Goal: Task Accomplishment & Management: Use online tool/utility

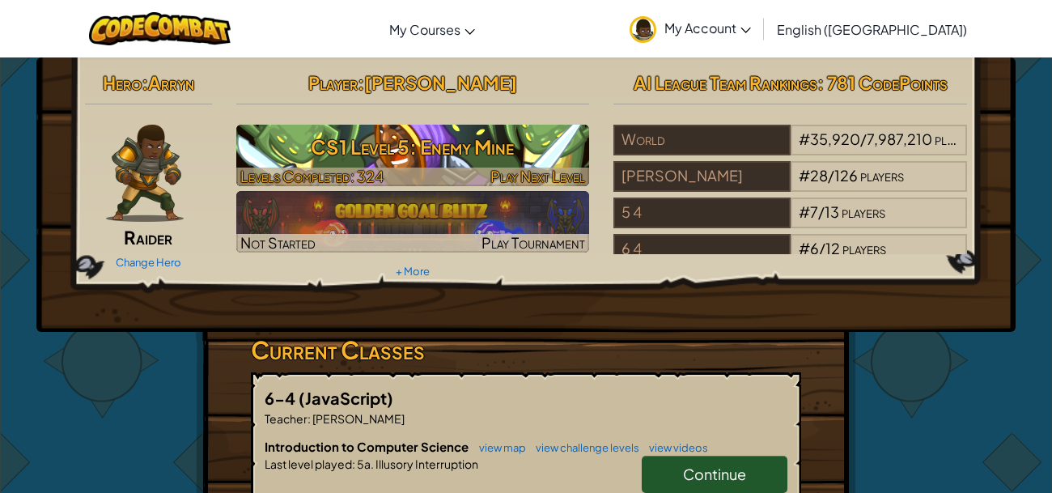
click at [392, 157] on h3 "CS1 Level 5: Enemy Mine" at bounding box center [413, 147] width 354 height 36
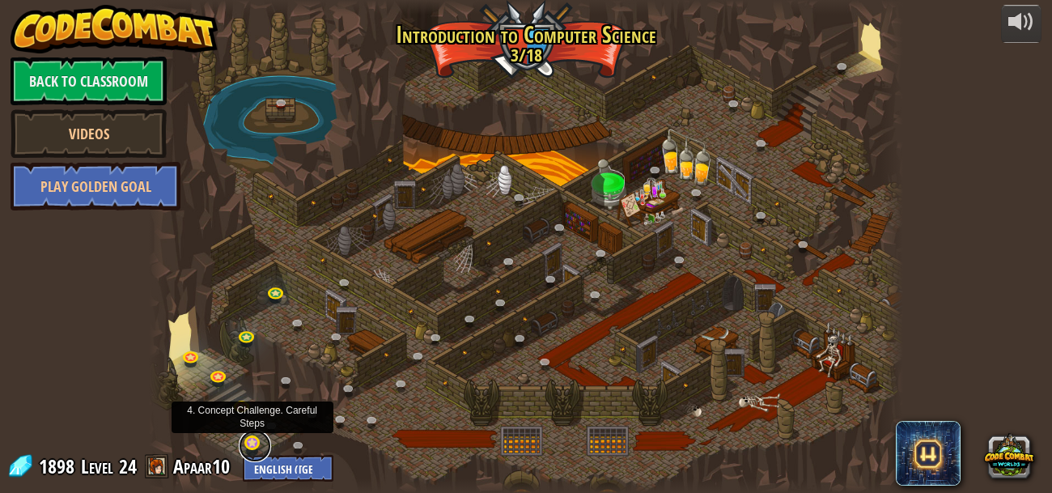
click at [249, 447] on link at bounding box center [255, 446] width 32 height 32
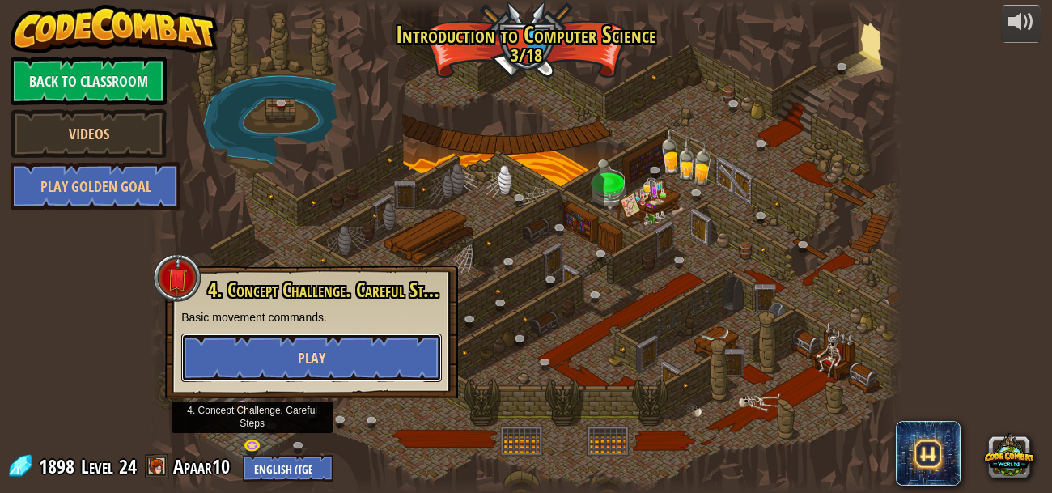
click at [337, 351] on button "Play" at bounding box center [311, 358] width 261 height 49
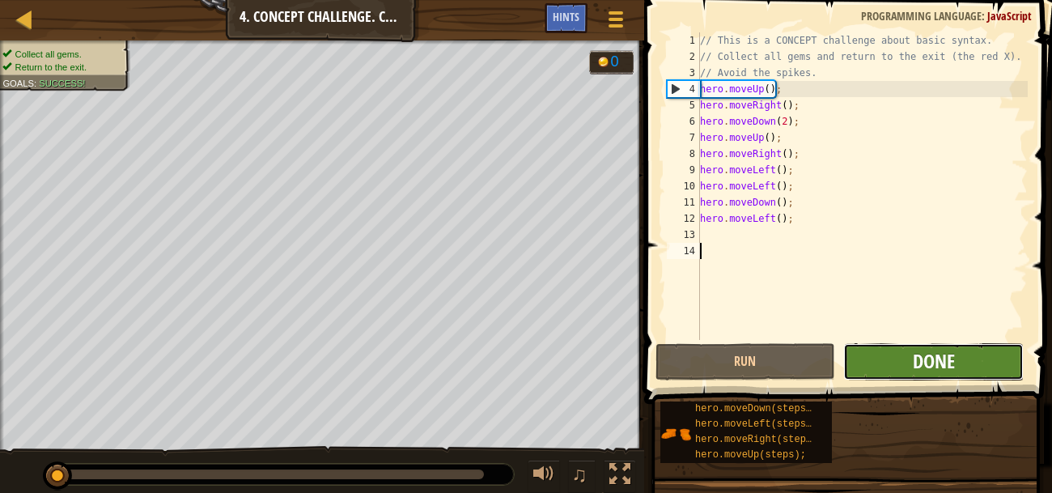
click at [952, 359] on span "Done" at bounding box center [934, 361] width 42 height 26
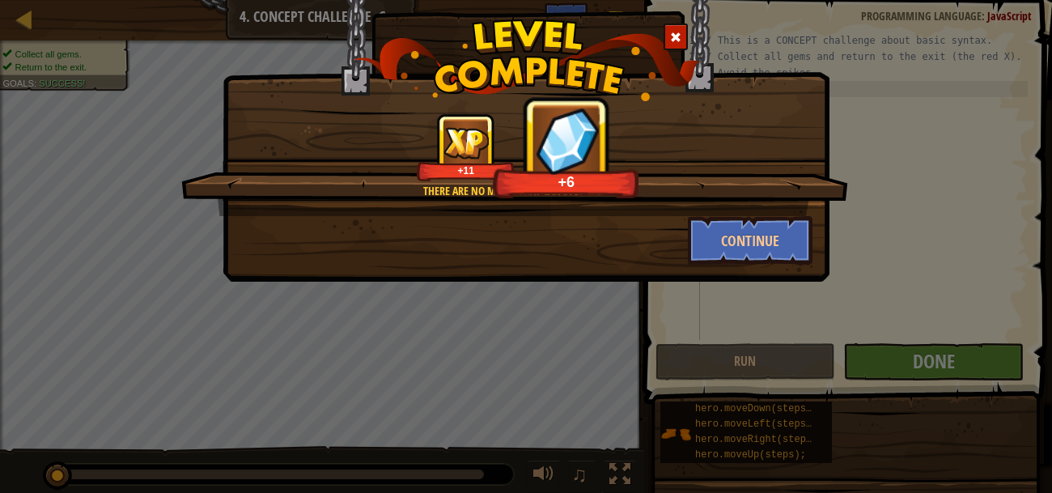
click at [687, 33] on div at bounding box center [676, 36] width 24 height 27
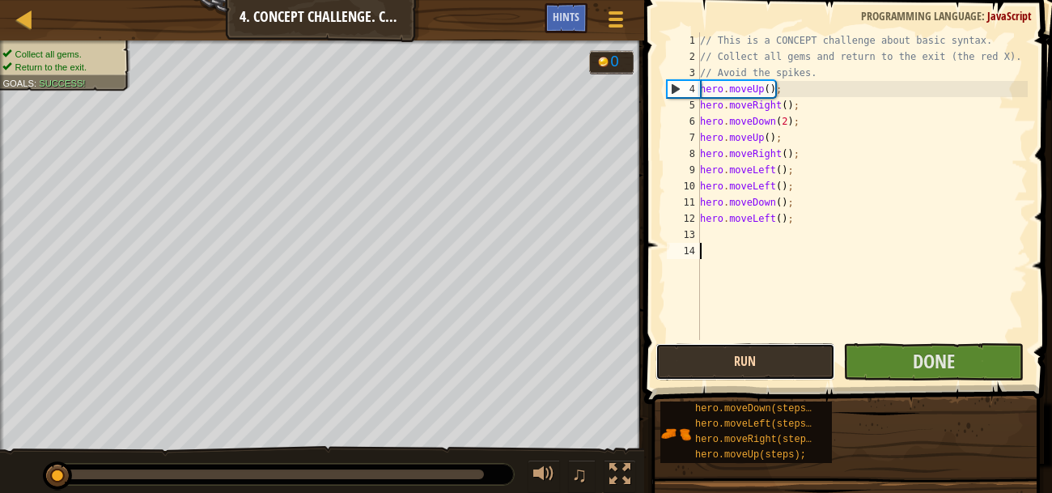
click at [751, 349] on button "Run" at bounding box center [746, 361] width 181 height 37
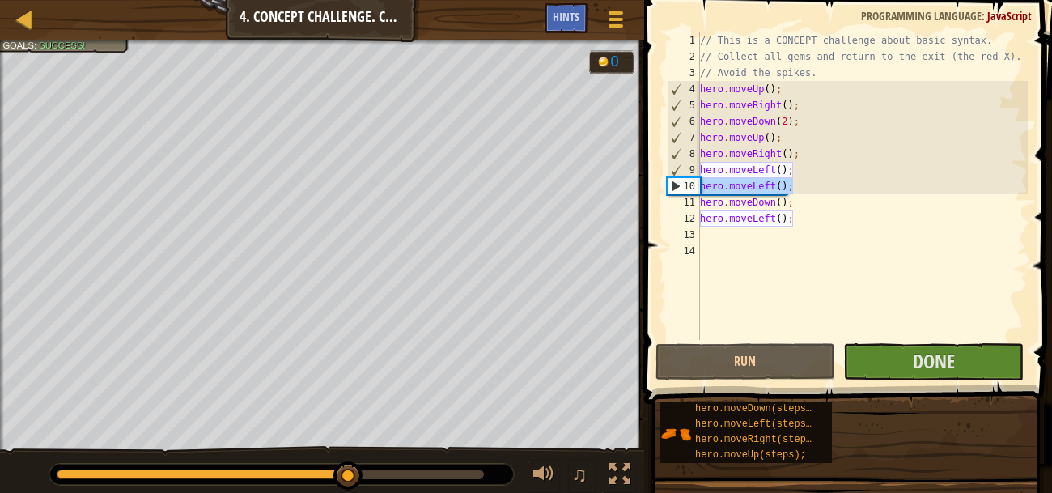
drag, startPoint x: 797, startPoint y: 183, endPoint x: 689, endPoint y: 188, distance: 107.8
click at [689, 188] on div "1 2 3 4 5 6 7 8 9 10 11 12 13 14 // This is a CONCEPT challenge about basic syn…" at bounding box center [846, 186] width 364 height 308
type textarea "hero.moveLeft();"
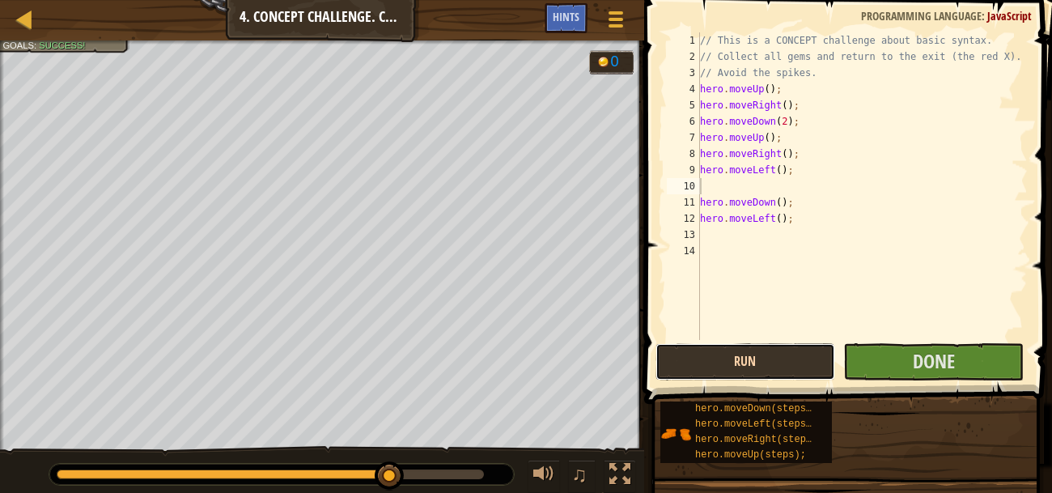
click at [712, 350] on button "Run" at bounding box center [746, 361] width 181 height 37
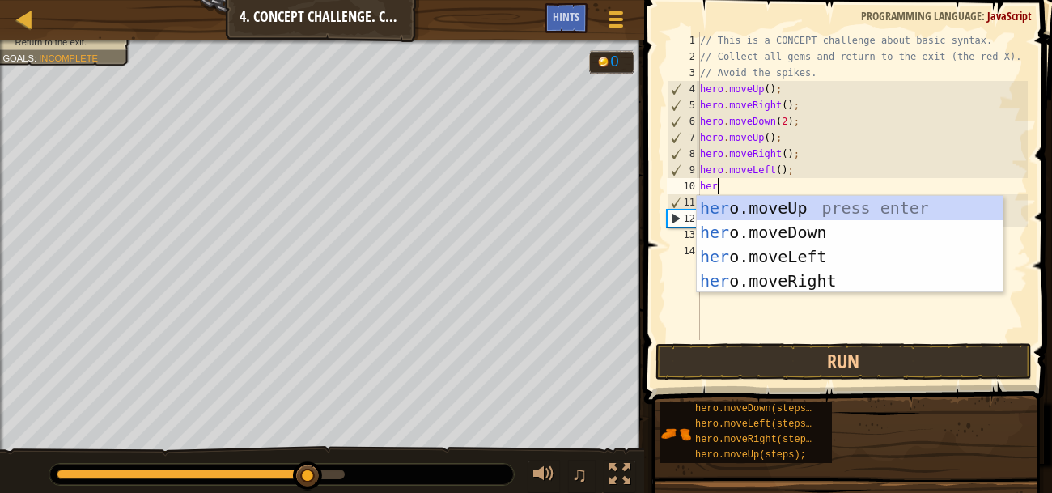
scroll to position [7, 0]
type textarea "hero"
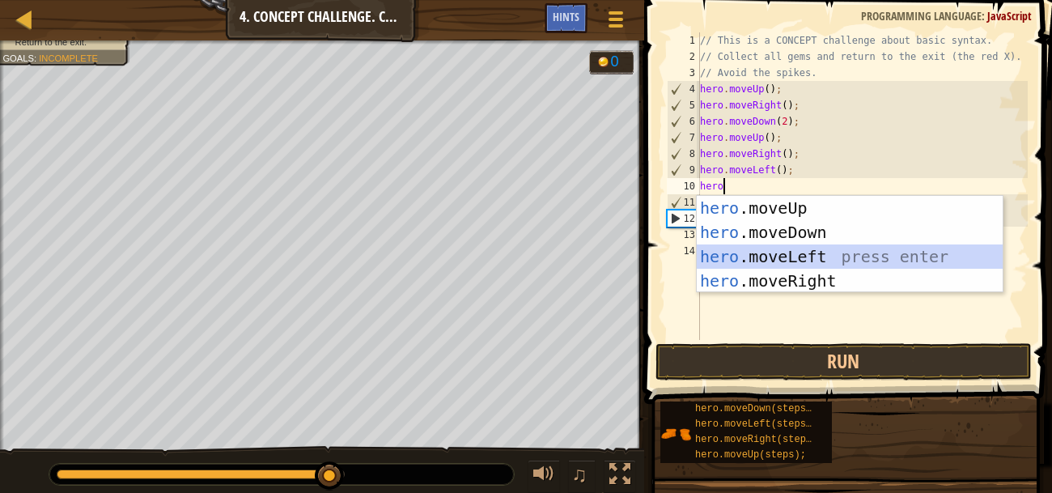
click at [792, 253] on div "hero .moveUp press enter hero .moveDown press enter hero .moveLeft press enter …" at bounding box center [850, 269] width 306 height 146
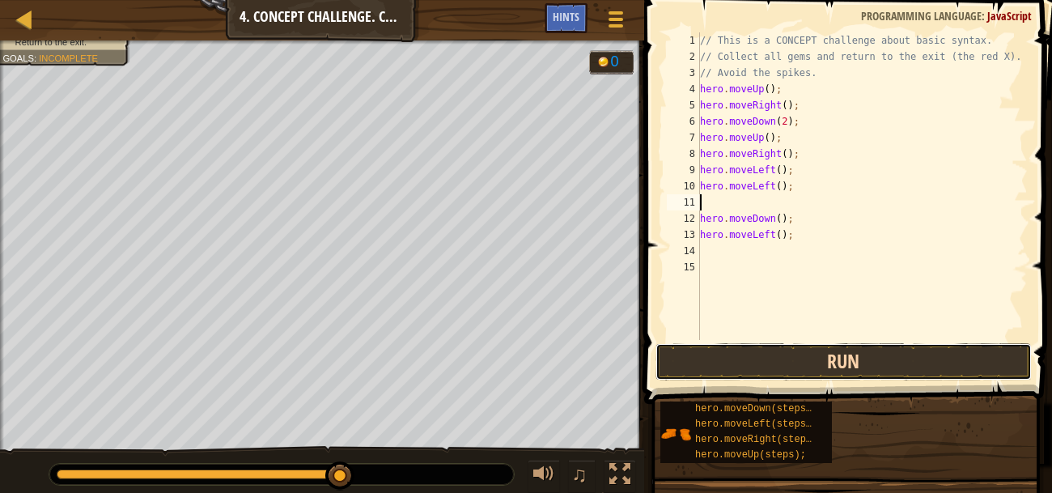
click at [794, 350] on button "Run" at bounding box center [844, 361] width 377 height 37
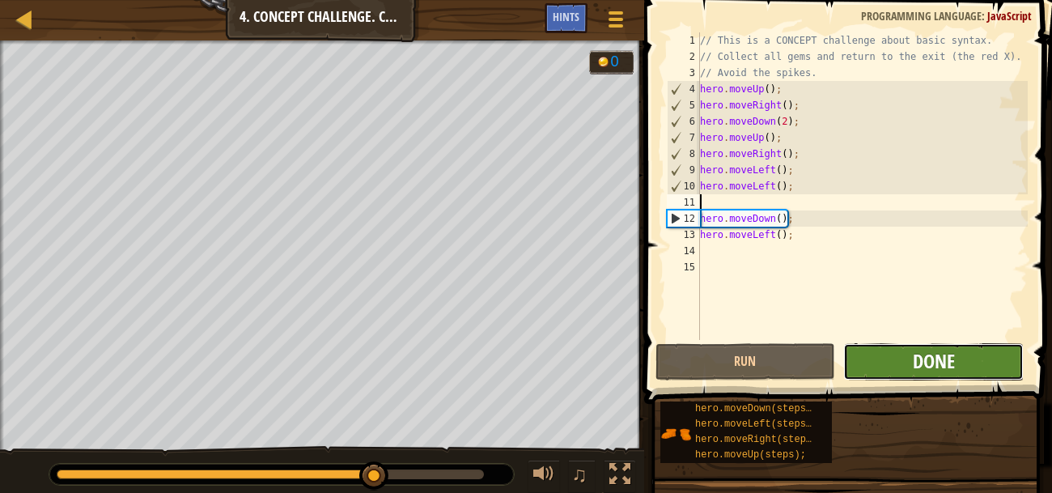
click at [954, 359] on span "Done" at bounding box center [934, 361] width 42 height 26
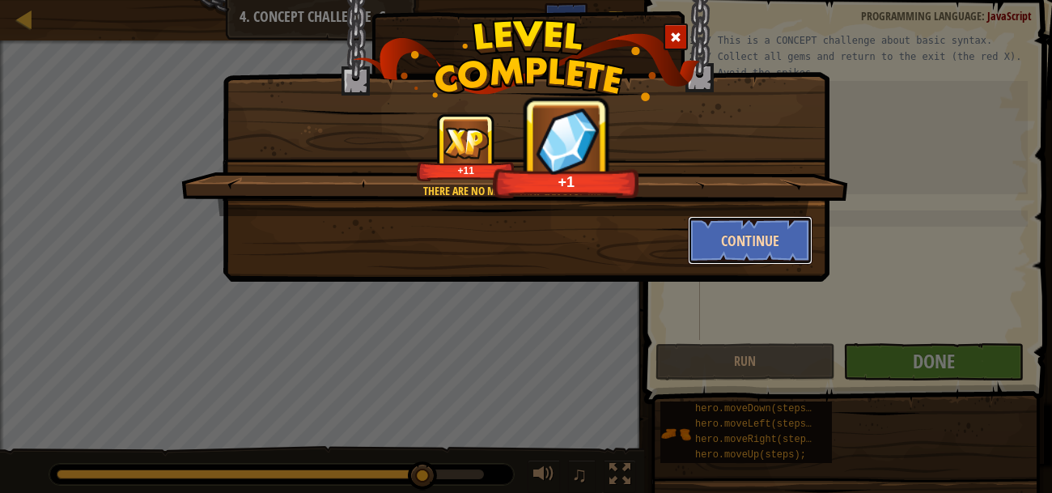
click at [704, 238] on button "Continue" at bounding box center [750, 240] width 125 height 49
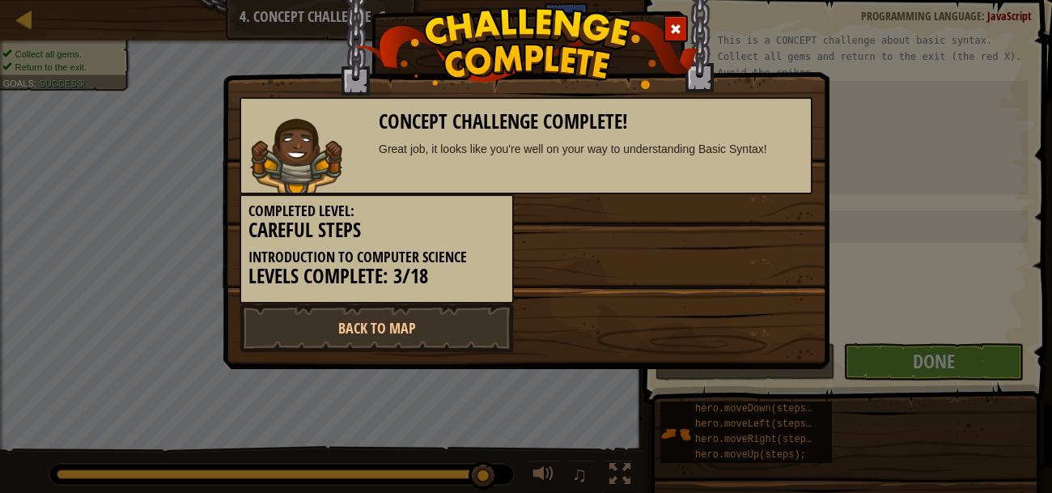
click at [682, 29] on div at bounding box center [676, 28] width 24 height 27
